Goal: Navigation & Orientation: Find specific page/section

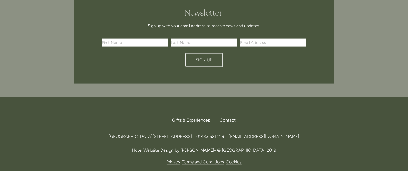
scroll to position [758, 0]
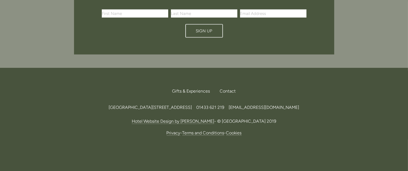
drag, startPoint x: 190, startPoint y: 92, endPoint x: 205, endPoint y: 91, distance: 14.4
click at [192, 105] on span "[GEOGRAPHIC_DATA][STREET_ADDRESS]" at bounding box center [150, 107] width 83 height 5
copy span "S33 6AF"
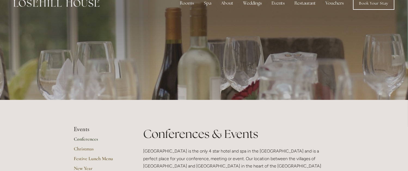
scroll to position [0, 0]
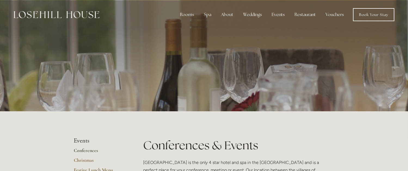
click at [67, 15] on img at bounding box center [57, 14] width 86 height 7
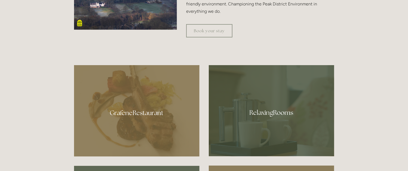
scroll to position [136, 0]
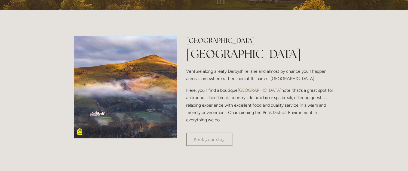
drag, startPoint x: 187, startPoint y: 39, endPoint x: 248, endPoint y: 40, distance: 60.9
click at [248, 40] on h2 "[GEOGRAPHIC_DATA]" at bounding box center [260, 41] width 148 height 10
copy h2 "[GEOGRAPHIC_DATA]"
